Goal: Entertainment & Leisure: Consume media (video, audio)

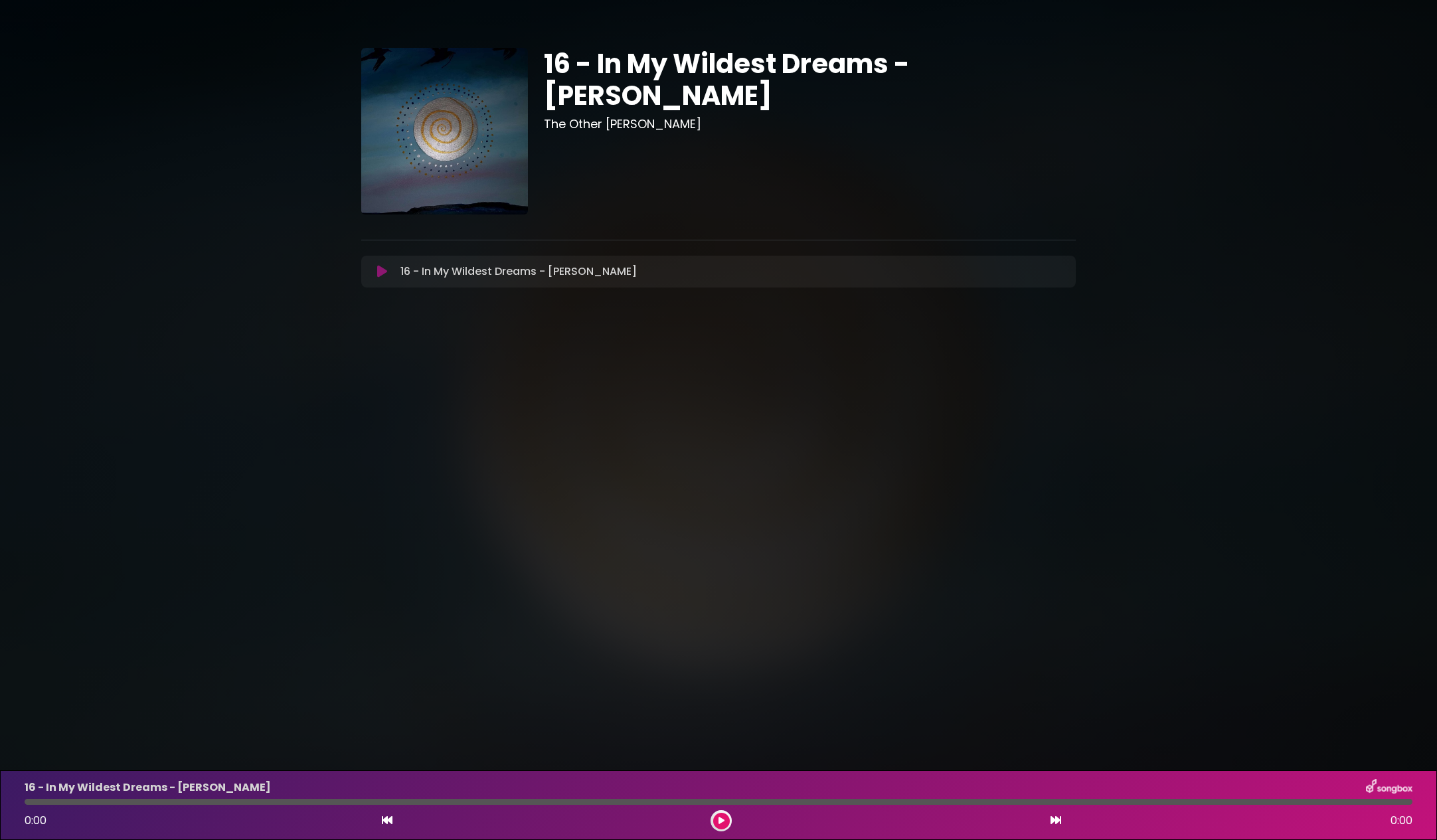
click at [381, 265] on icon at bounding box center [382, 272] width 10 height 13
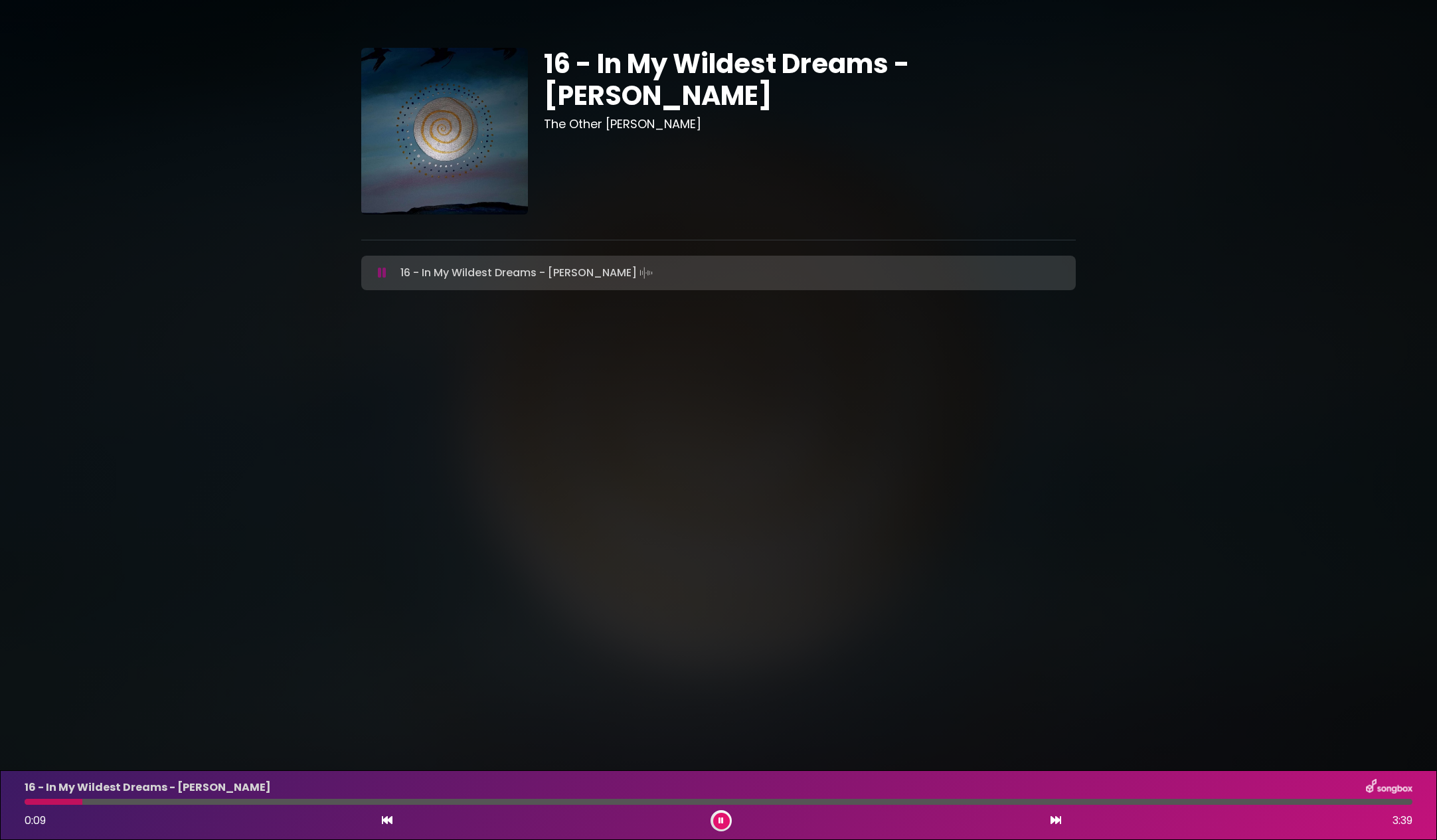
click at [99, 801] on div at bounding box center [718, 801] width 1388 height 6
click at [228, 800] on div at bounding box center [718, 801] width 1388 height 6
click at [587, 805] on div "16 - In My Wildest Dreams - [PERSON_NAME] 0:32 3:39" at bounding box center [718, 806] width 1403 height 53
click at [586, 805] on div "16 - In My Wildest Dreams - [PERSON_NAME] 0:33 3:39" at bounding box center [718, 806] width 1403 height 53
click at [585, 802] on div at bounding box center [718, 801] width 1388 height 6
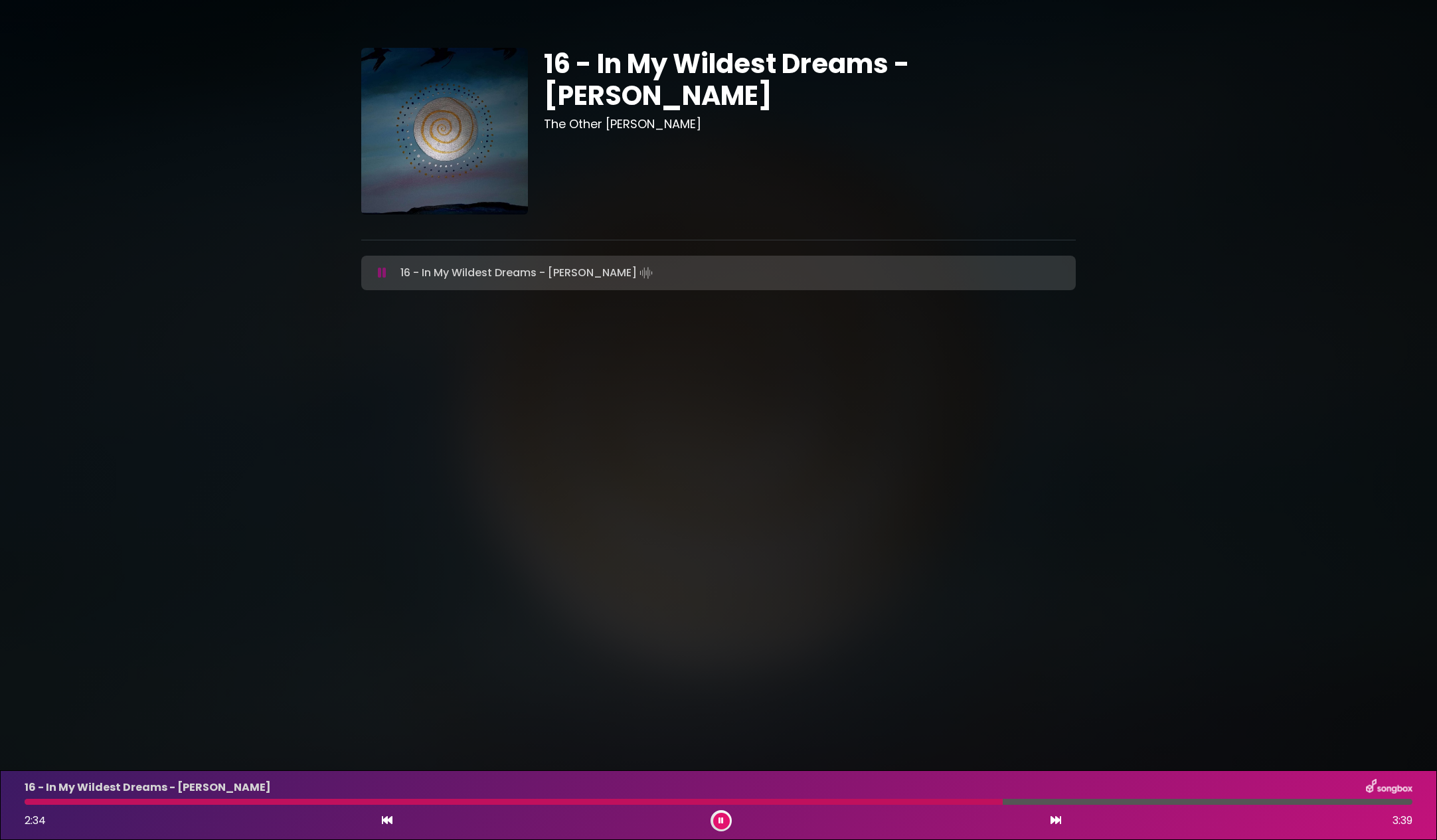
click at [381, 268] on icon at bounding box center [382, 273] width 9 height 13
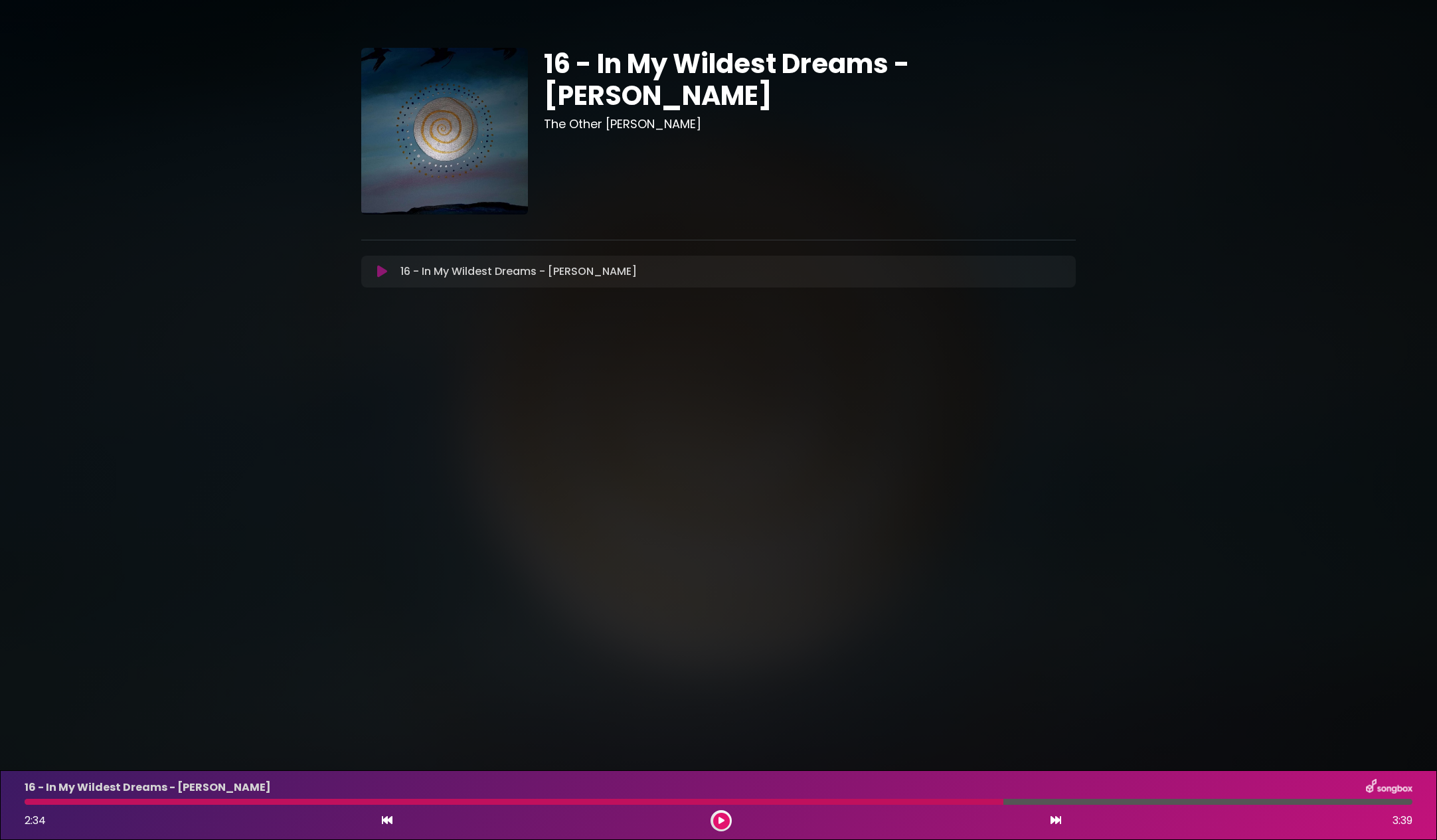
click at [383, 269] on icon at bounding box center [382, 272] width 10 height 13
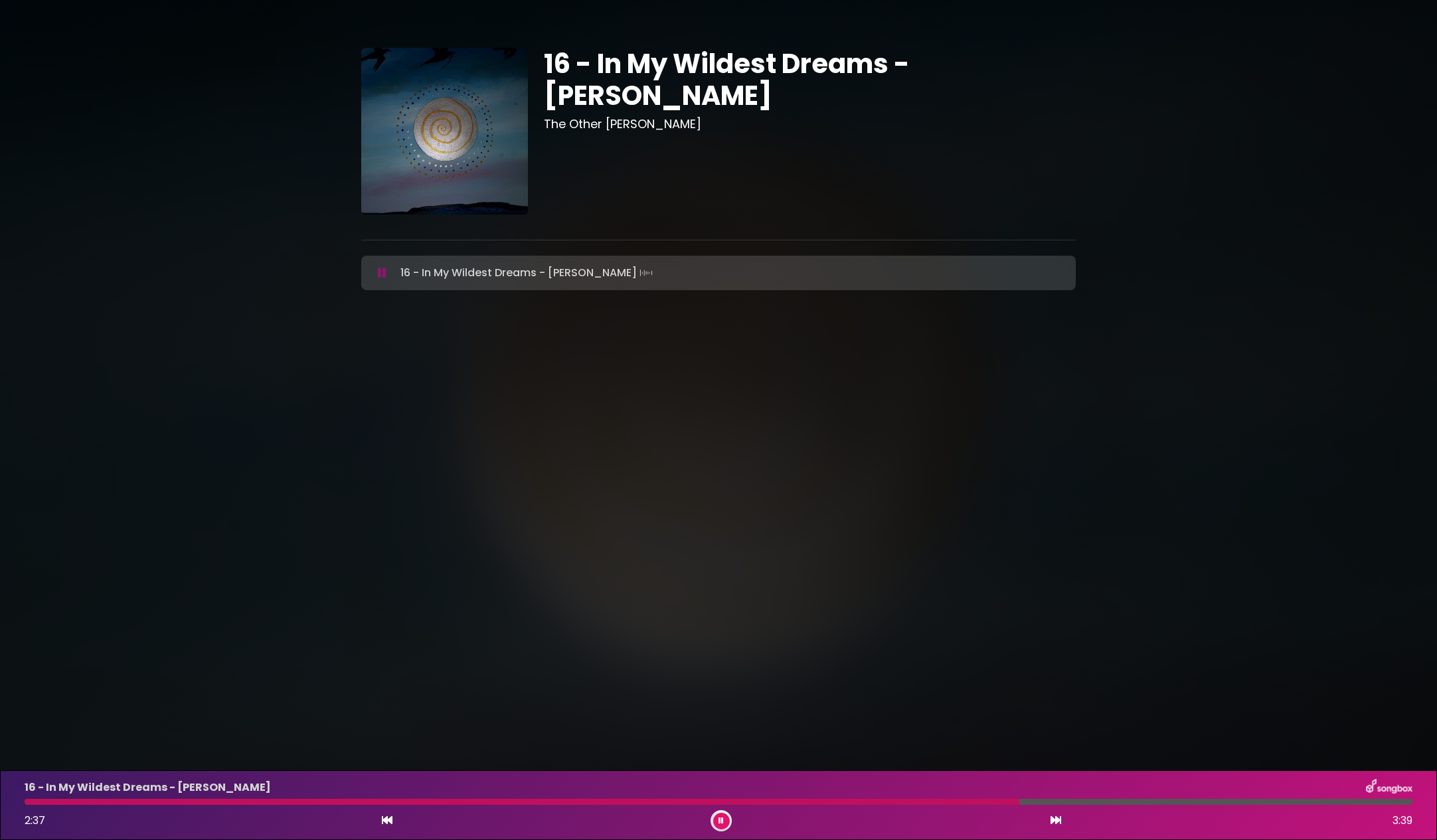
click at [439, 257] on div "16 - In My Wildest Dreams - [PERSON_NAME] Loading Track..." at bounding box center [718, 273] width 714 height 34
drag, startPoint x: 1026, startPoint y: 801, endPoint x: 877, endPoint y: 802, distance: 149.0
click at [877, 802] on div at bounding box center [525, 801] width 1001 height 6
click at [878, 801] on div at bounding box center [718, 801] width 1388 height 6
click at [870, 803] on div at bounding box center [527, 801] width 1005 height 6
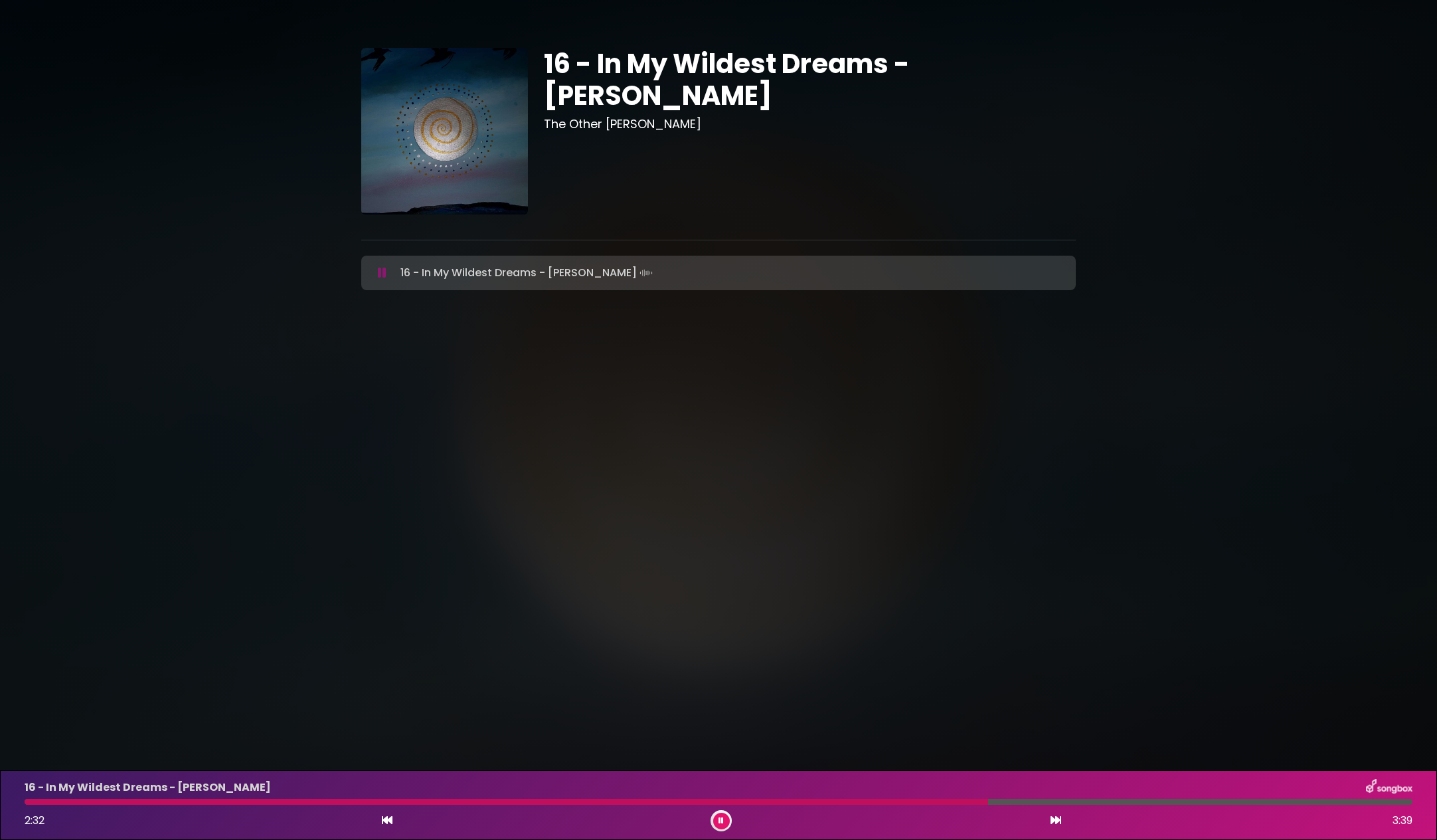
click at [112, 801] on div at bounding box center [506, 801] width 963 height 6
click at [80, 801] on div at bounding box center [71, 801] width 94 height 6
click at [35, 799] on div at bounding box center [53, 801] width 57 height 6
click at [30, 802] on div at bounding box center [39, 801] width 29 height 6
click at [879, 804] on div at bounding box center [501, 801] width 953 height 6
